Goal: Task Accomplishment & Management: Manage account settings

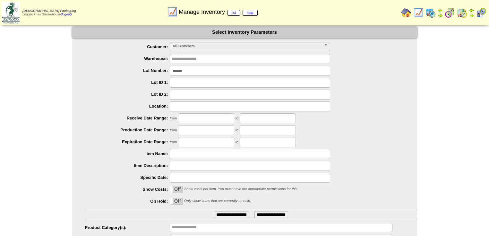
scroll to position [31, 0]
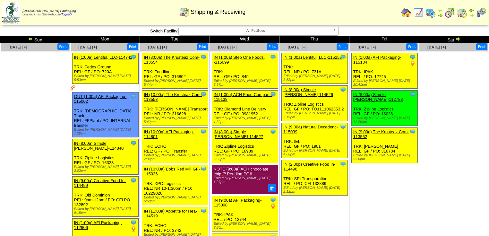
click at [455, 38] on td "Sat" at bounding box center [454, 39] width 70 height 7
click at [458, 40] on img at bounding box center [457, 38] width 5 height 5
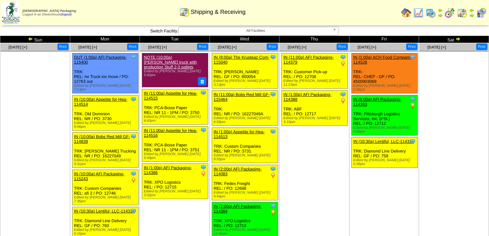
click at [458, 38] on img at bounding box center [457, 38] width 5 height 5
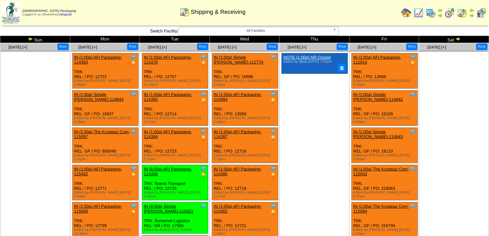
click at [389, 147] on ul "Clone Item IN (1:00a) AFI Packaging-112914 AFI Packaging ScheduleID: 112914 450…" at bounding box center [384, 177] width 69 height 248
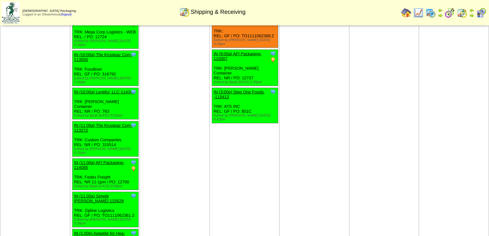
scroll to position [334, 0]
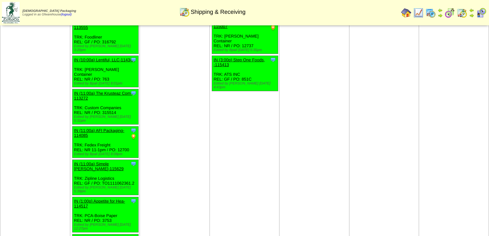
drag, startPoint x: 217, startPoint y: 25, endPoint x: 221, endPoint y: 32, distance: 8.0
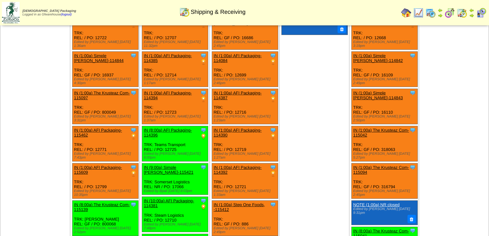
scroll to position [0, 0]
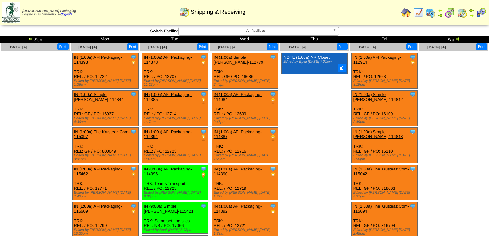
click at [457, 39] on img at bounding box center [457, 38] width 5 height 5
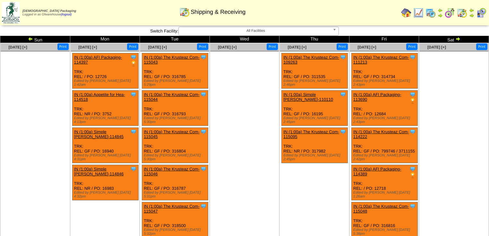
click at [457, 40] on img at bounding box center [457, 38] width 5 height 5
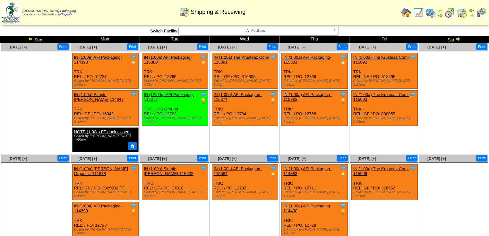
click at [30, 39] on img at bounding box center [30, 38] width 5 height 5
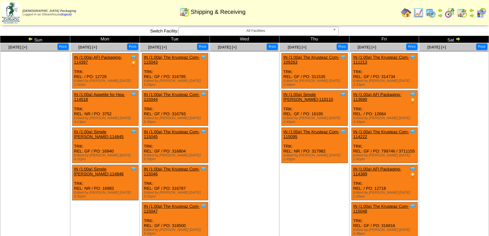
click at [30, 39] on img at bounding box center [30, 38] width 5 height 5
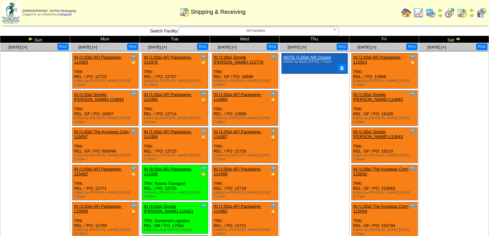
click at [30, 39] on img at bounding box center [30, 38] width 5 height 5
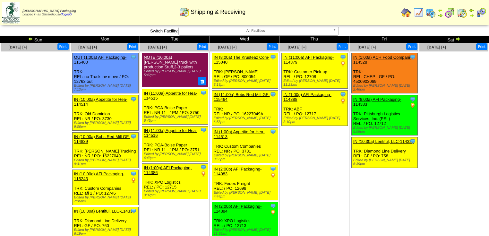
click at [29, 39] on img at bounding box center [30, 38] width 5 height 5
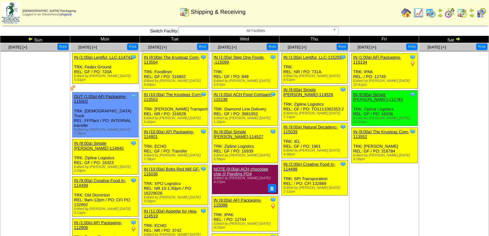
click at [456, 39] on img at bounding box center [457, 38] width 5 height 5
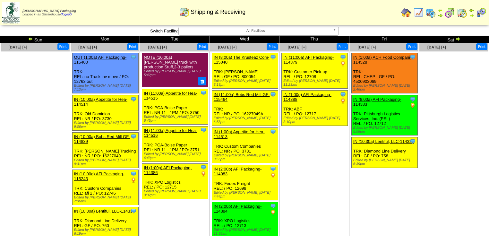
click at [456, 38] on img at bounding box center [457, 38] width 5 height 5
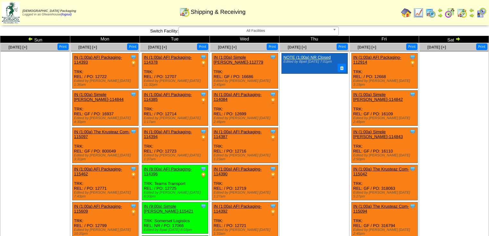
click at [459, 38] on img at bounding box center [457, 38] width 5 height 5
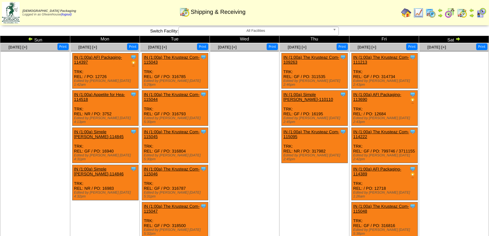
click at [459, 38] on img at bounding box center [457, 38] width 5 height 5
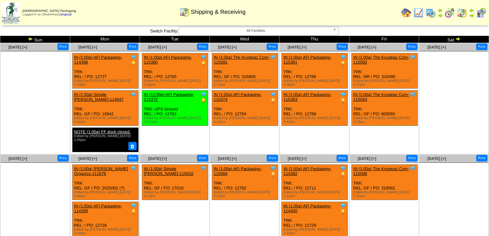
click at [459, 38] on img at bounding box center [457, 38] width 5 height 5
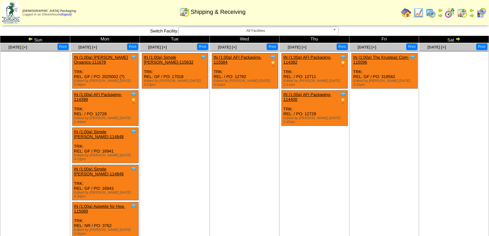
click at [459, 38] on img at bounding box center [457, 38] width 5 height 5
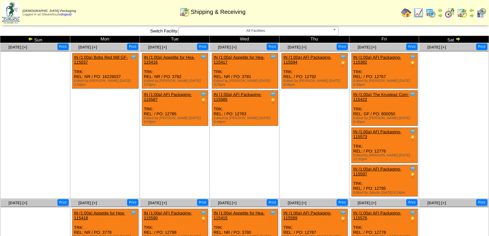
click at [459, 38] on img at bounding box center [457, 38] width 5 height 5
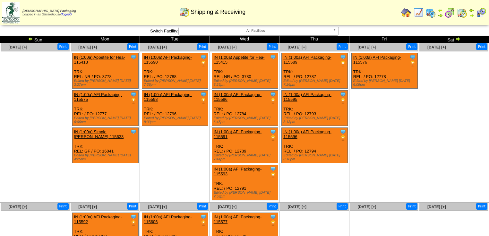
click at [459, 38] on img at bounding box center [457, 38] width 5 height 5
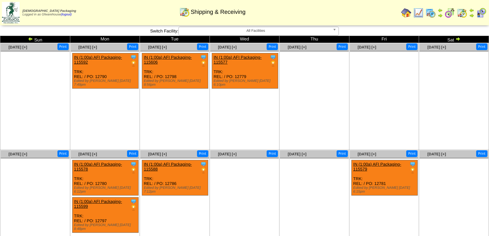
click at [459, 38] on img at bounding box center [457, 38] width 5 height 5
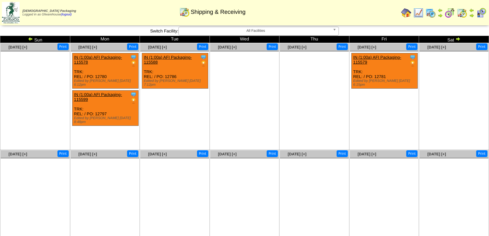
click at [459, 38] on img at bounding box center [457, 38] width 5 height 5
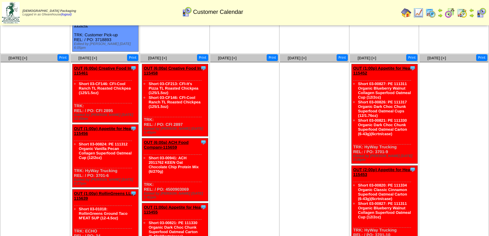
scroll to position [231, 0]
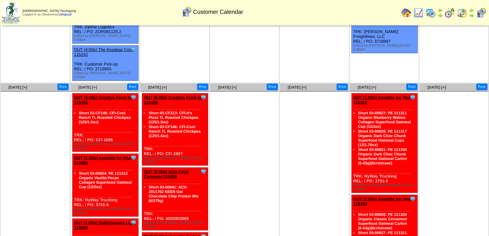
click at [224, 133] on ul at bounding box center [244, 139] width 69 height 96
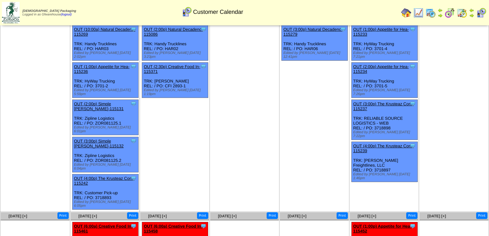
scroll to position [0, 0]
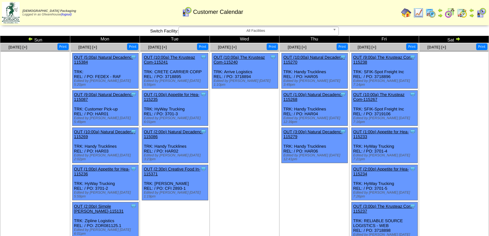
click at [31, 39] on img at bounding box center [30, 38] width 5 height 5
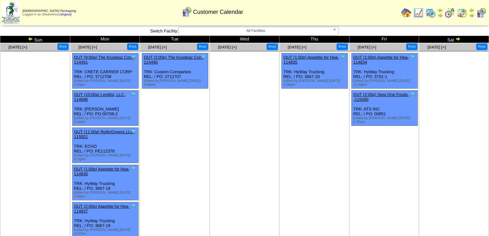
click at [456, 40] on img at bounding box center [457, 38] width 5 height 5
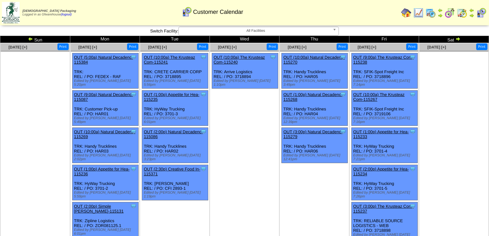
click at [456, 40] on img at bounding box center [457, 38] width 5 height 5
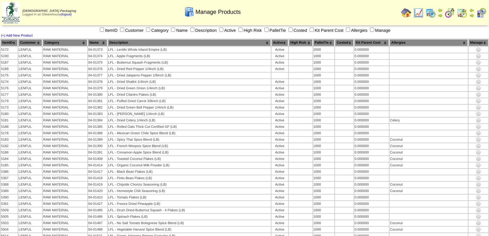
scroll to position [120, 0]
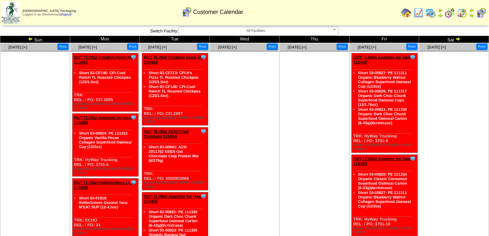
click at [235, 103] on ul at bounding box center [244, 99] width 69 height 96
